Goal: Entertainment & Leisure: Consume media (video, audio)

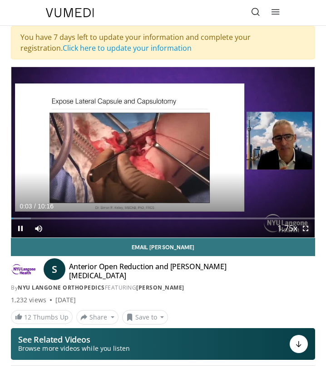
click at [304, 229] on span "Video Player" at bounding box center [305, 229] width 18 height 18
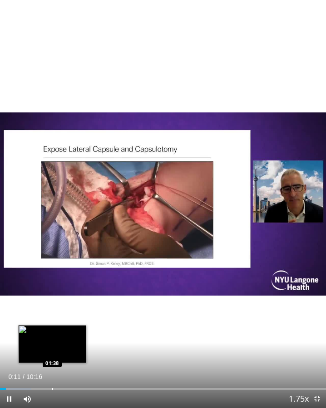
click at [52, 368] on div "Loaded : 9.65% 00:11 01:38" at bounding box center [163, 386] width 326 height 9
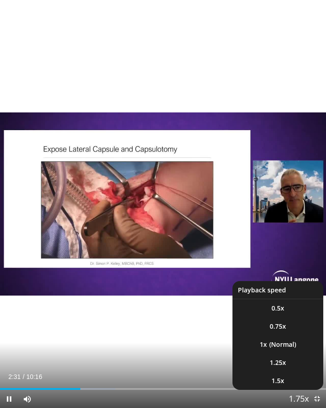
click at [299, 368] on span "Video Player" at bounding box center [298, 400] width 13 height 18
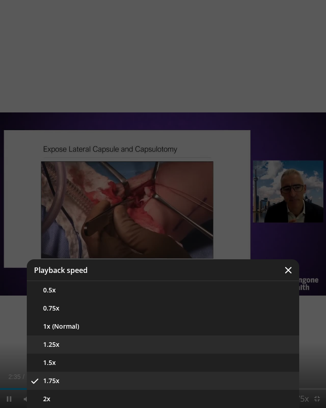
click at [253, 348] on button "1.25x" at bounding box center [163, 345] width 272 height 18
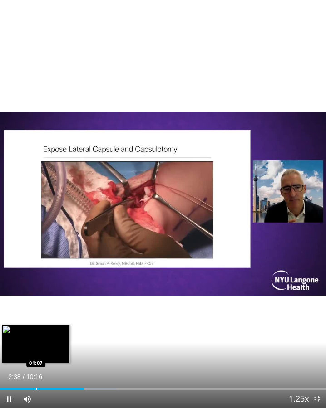
click at [36, 368] on div "Progress Bar" at bounding box center [36, 389] width 1 height 2
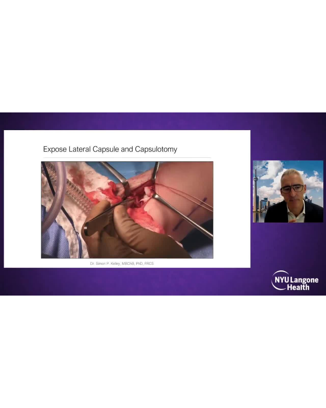
click at [143, 368] on video-js "**********" at bounding box center [163, 204] width 326 height 408
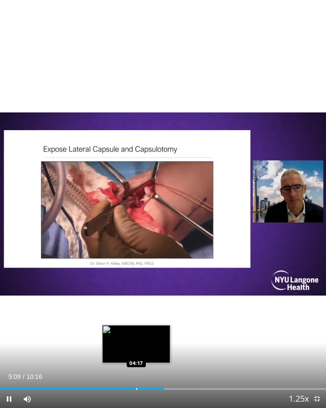
click at [136, 368] on div "Progress Bar" at bounding box center [136, 389] width 1 height 2
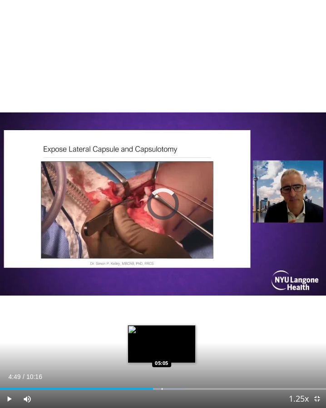
click at [162, 368] on div "Loaded : 56.87% 04:49 05:05" at bounding box center [163, 386] width 326 height 9
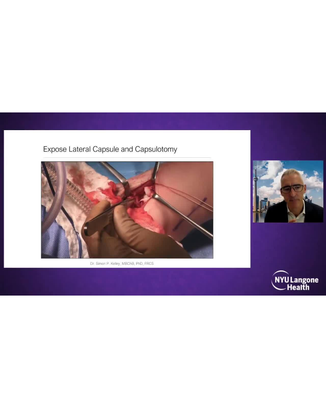
click at [216, 368] on div "10 seconds Tap to unmute" at bounding box center [163, 204] width 326 height 408
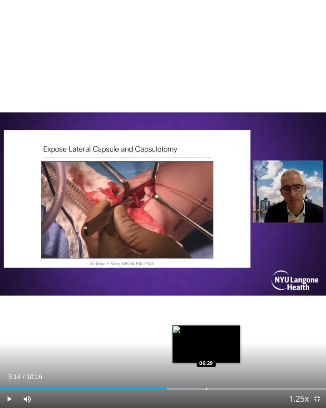
click at [206, 368] on div "Progress Bar" at bounding box center [206, 389] width 1 height 2
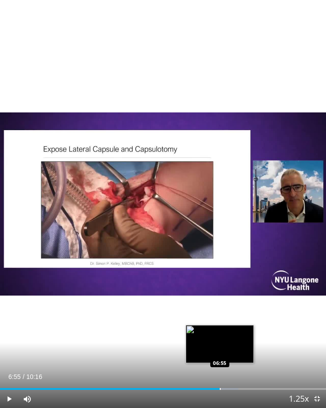
click at [219, 368] on div "Loaded : 73.12% 06:55 06:55" at bounding box center [163, 386] width 326 height 9
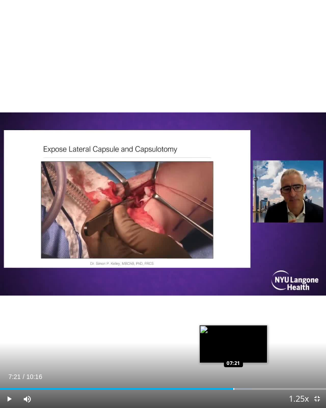
click at [233, 368] on div "Loaded : 77.28% 07:21 07:21" at bounding box center [163, 386] width 326 height 9
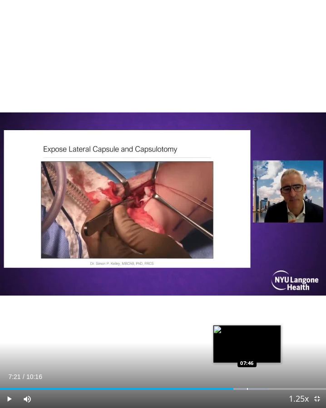
click at [246, 368] on div "Loaded : 82.11% 07:21 07:46" at bounding box center [163, 386] width 326 height 9
click at [254, 368] on div "Loaded : 86.12% 07:46 08:00" at bounding box center [163, 386] width 326 height 9
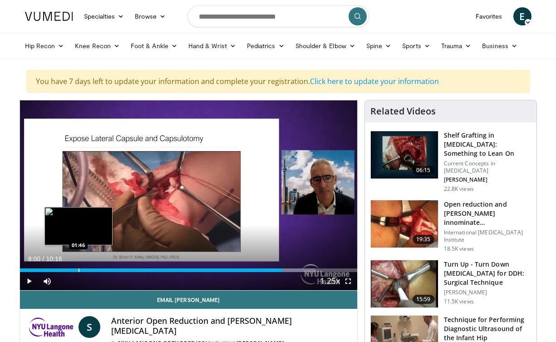
click at [78, 269] on div "Progress Bar" at bounding box center [78, 270] width 1 height 4
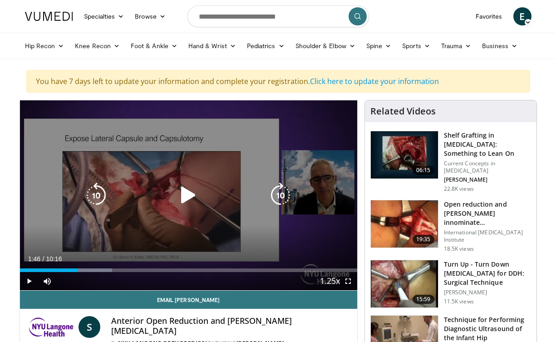
click at [186, 195] on icon "Video Player" at bounding box center [188, 194] width 25 height 25
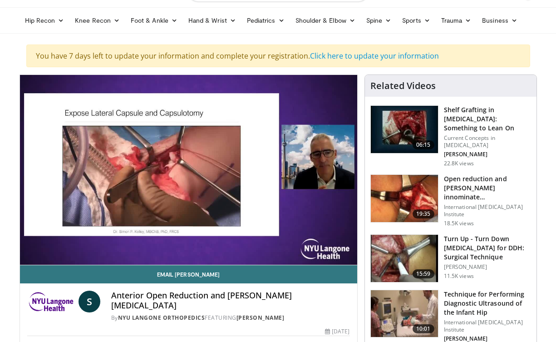
scroll to position [29, 0]
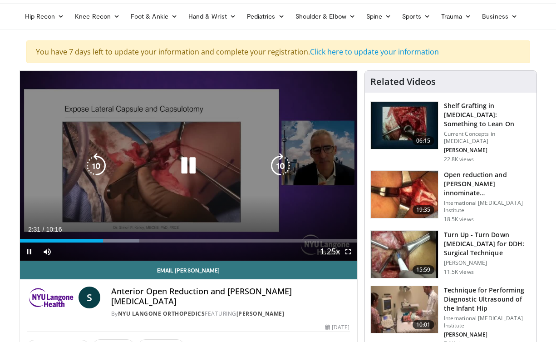
click at [280, 157] on icon "Video Player" at bounding box center [280, 165] width 25 height 25
click at [191, 162] on icon "Video Player" at bounding box center [188, 165] width 25 height 25
